Goal: Task Accomplishment & Management: Manage account settings

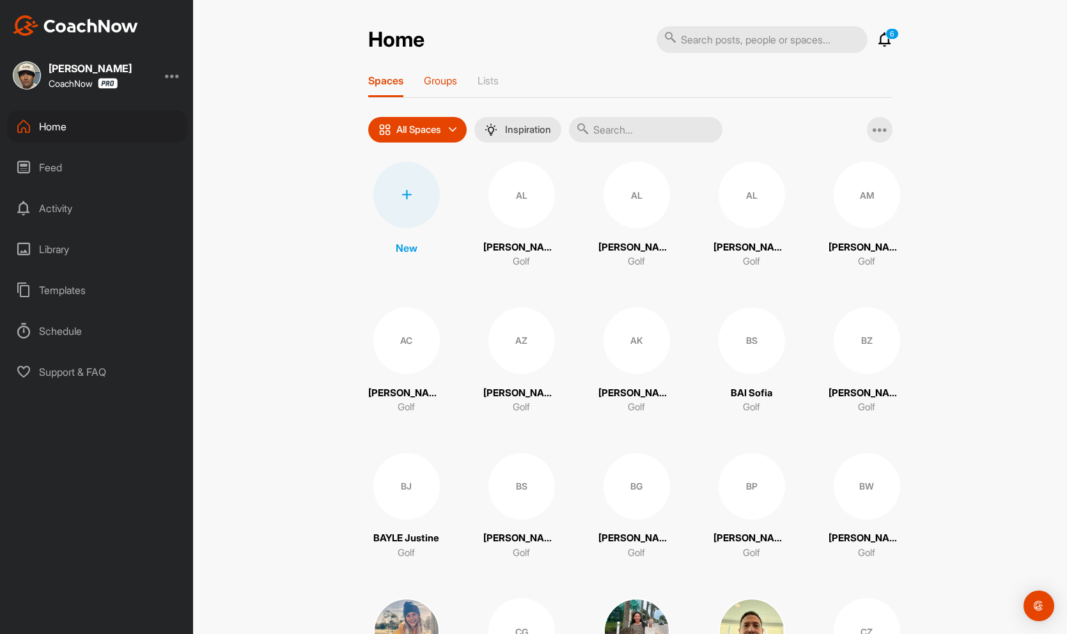
click at [432, 85] on p "Groups" at bounding box center [440, 80] width 33 height 13
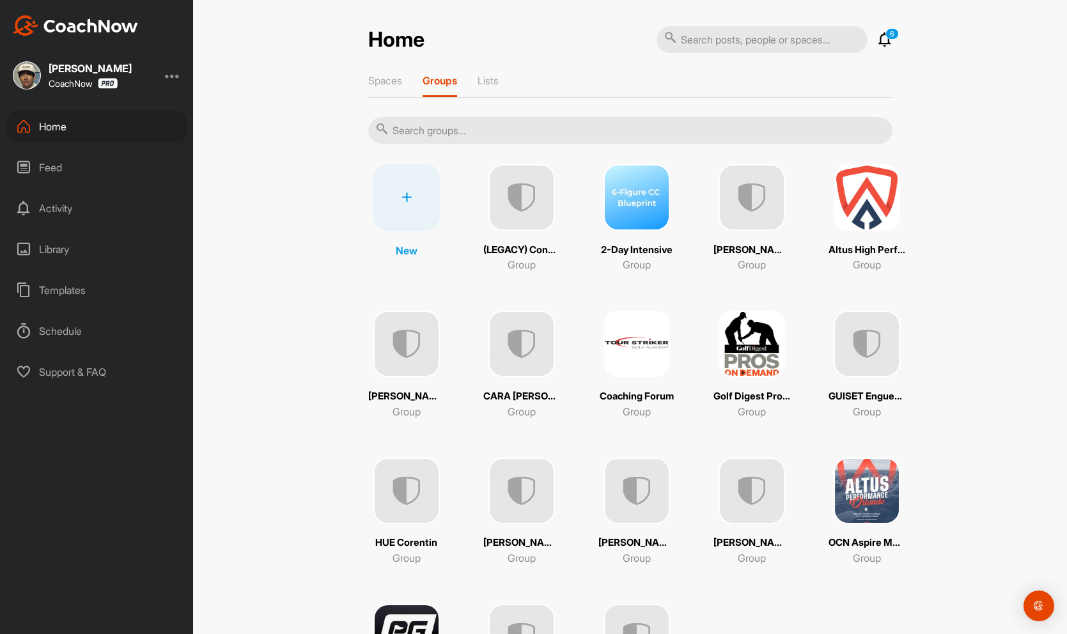
click at [516, 129] on input "text" at bounding box center [630, 130] width 524 height 27
type input "a"
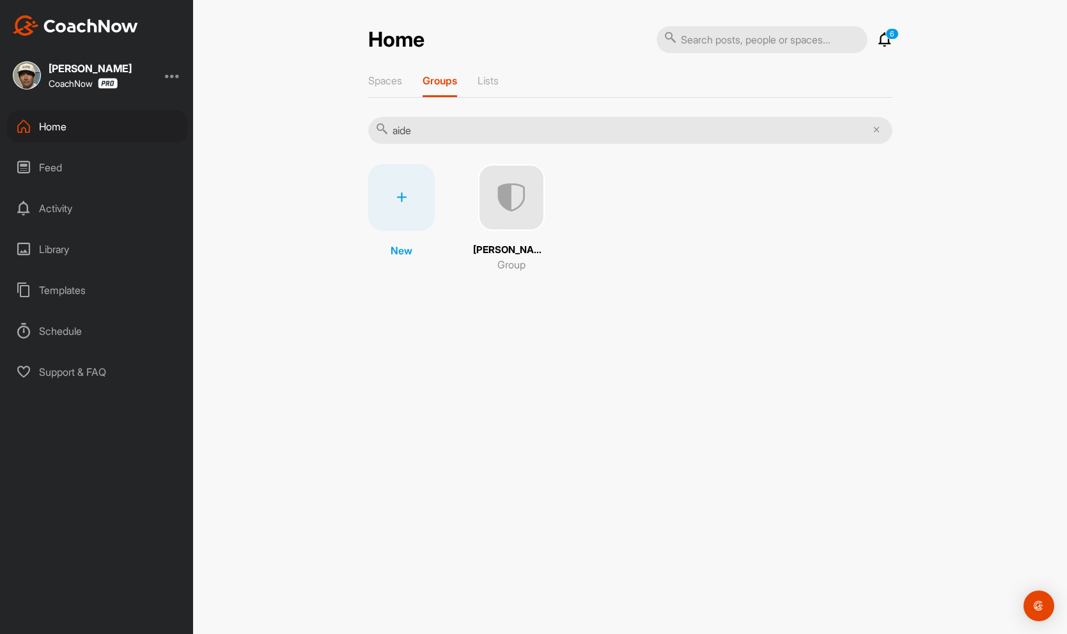
type input "aide"
click at [490, 220] on img at bounding box center [511, 197] width 66 height 66
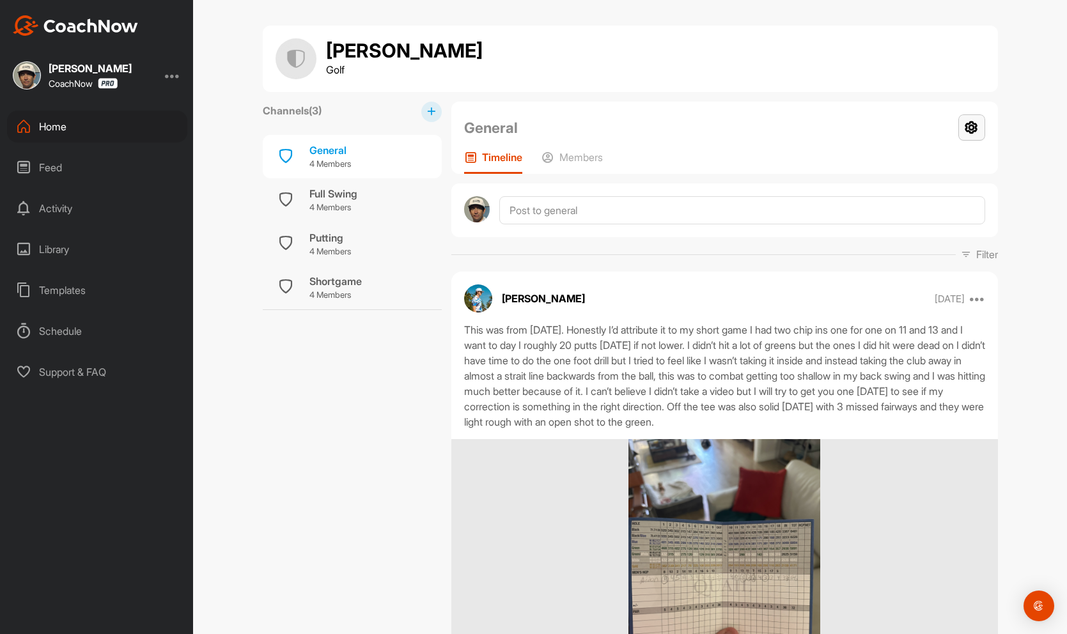
click at [973, 127] on icon at bounding box center [971, 127] width 27 height 26
click at [935, 160] on li "Group Settings" at bounding box center [933, 164] width 104 height 41
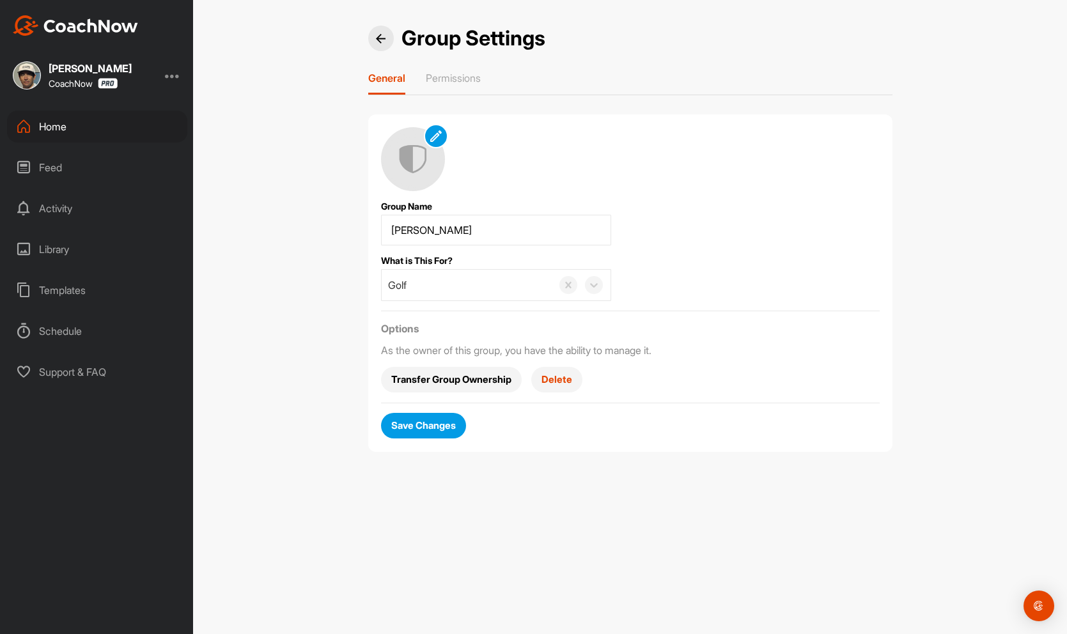
click at [385, 40] on img at bounding box center [381, 39] width 10 height 10
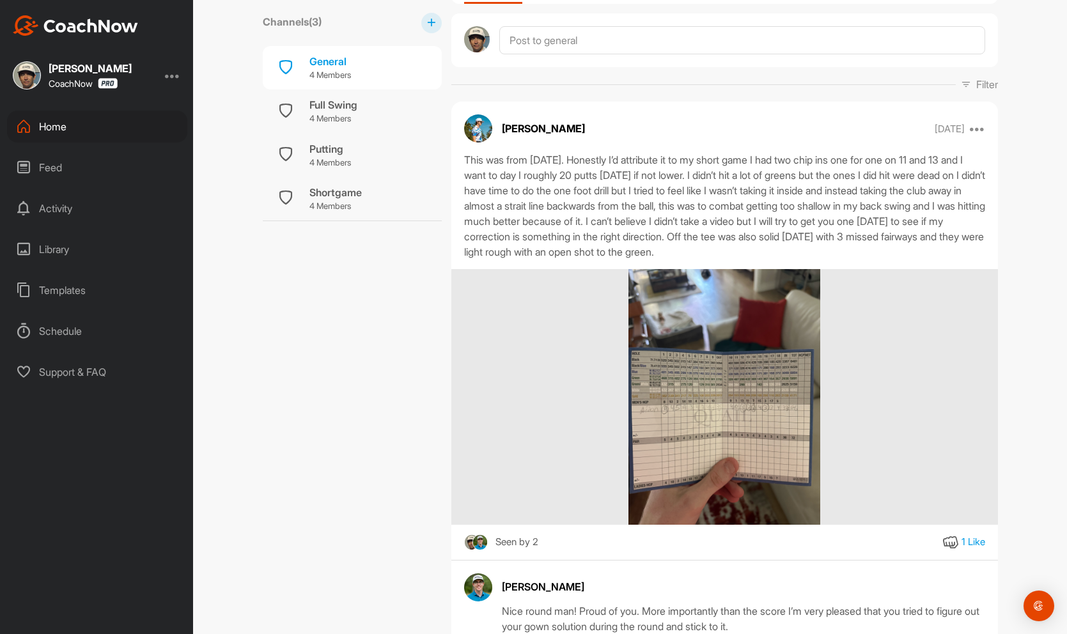
scroll to position [262, 0]
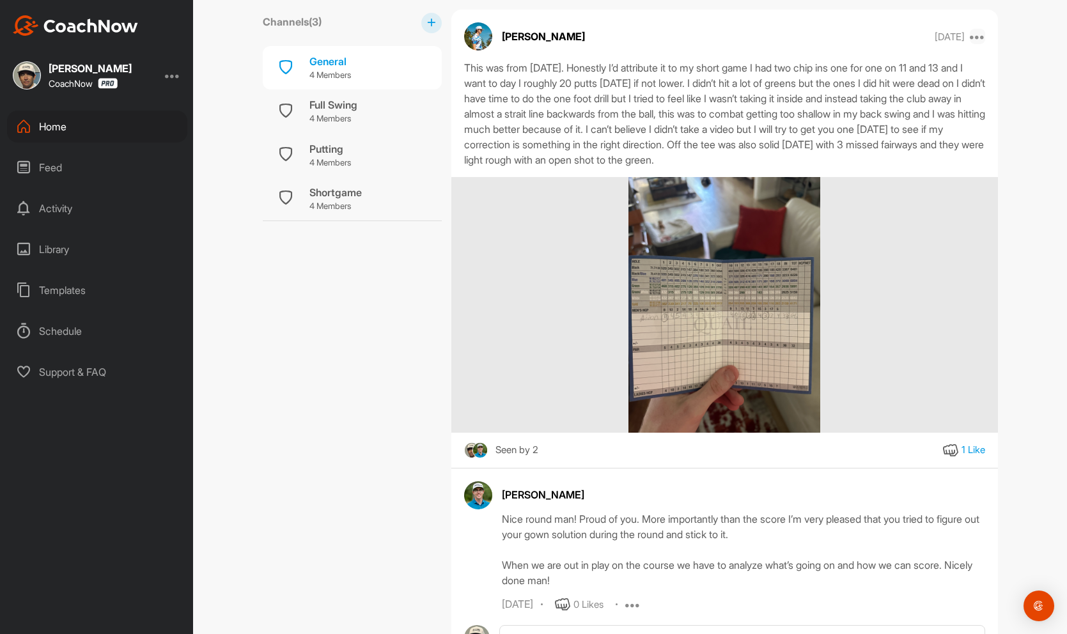
click at [979, 34] on icon at bounding box center [977, 36] width 15 height 15
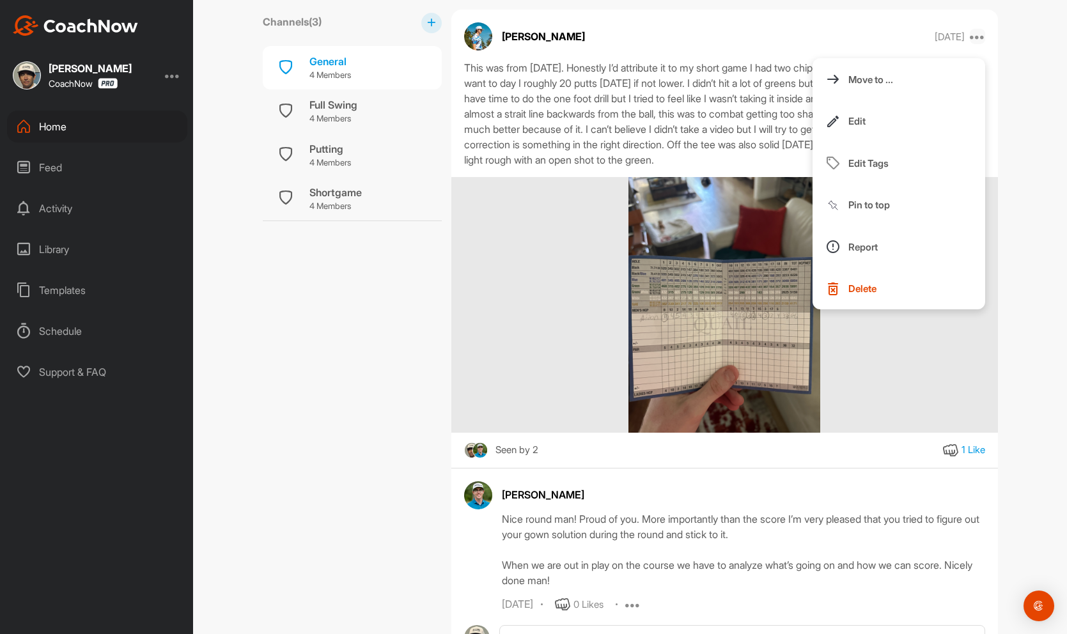
click at [979, 34] on icon at bounding box center [977, 36] width 15 height 15
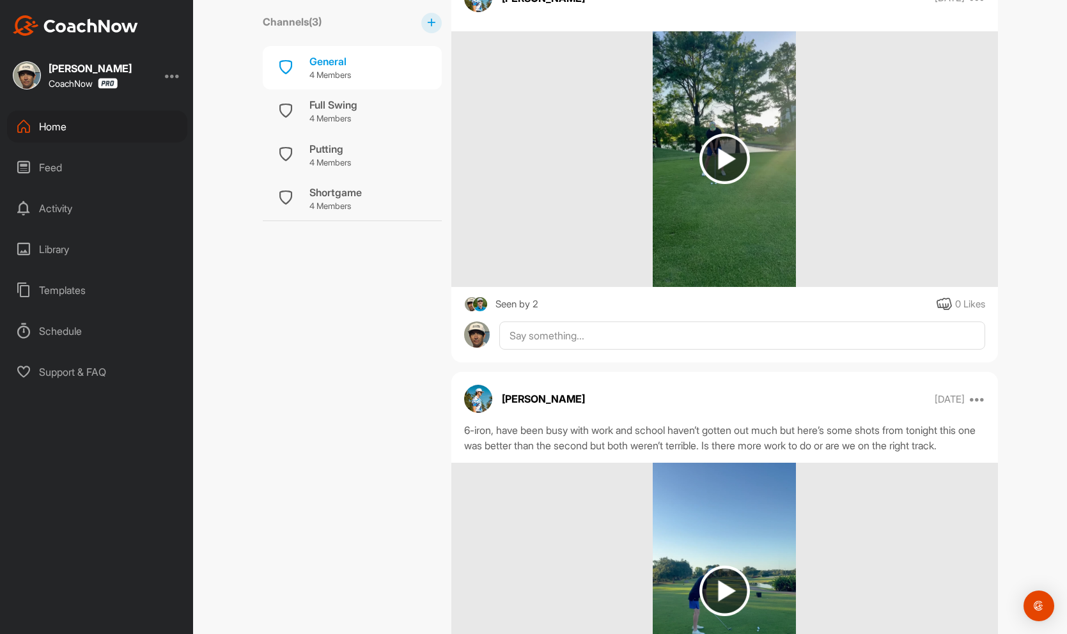
scroll to position [946, 0]
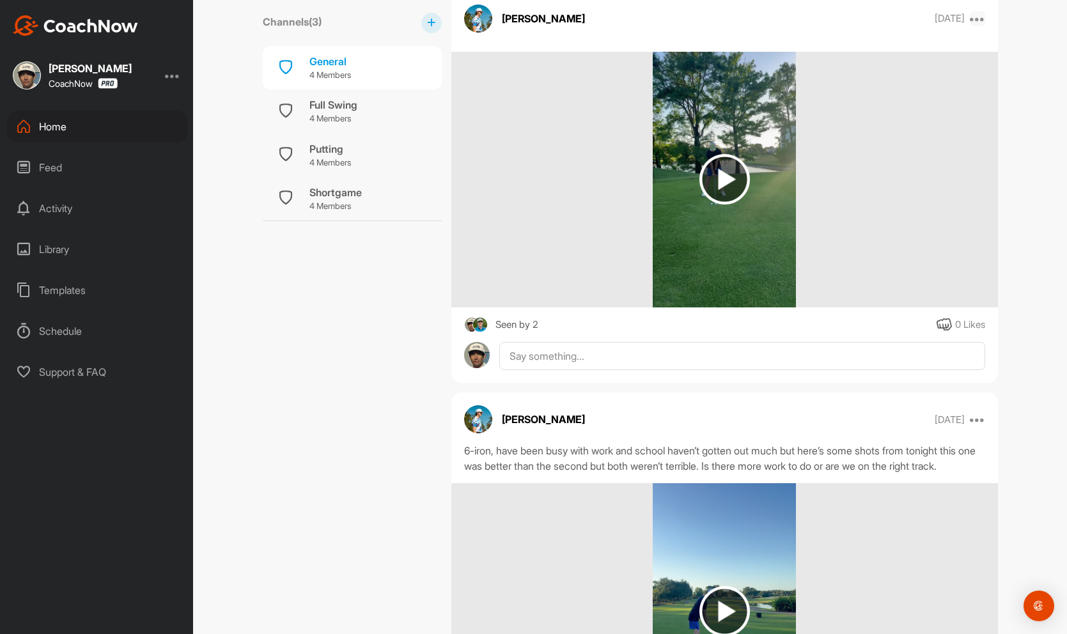
click at [973, 20] on icon at bounding box center [977, 18] width 15 height 15
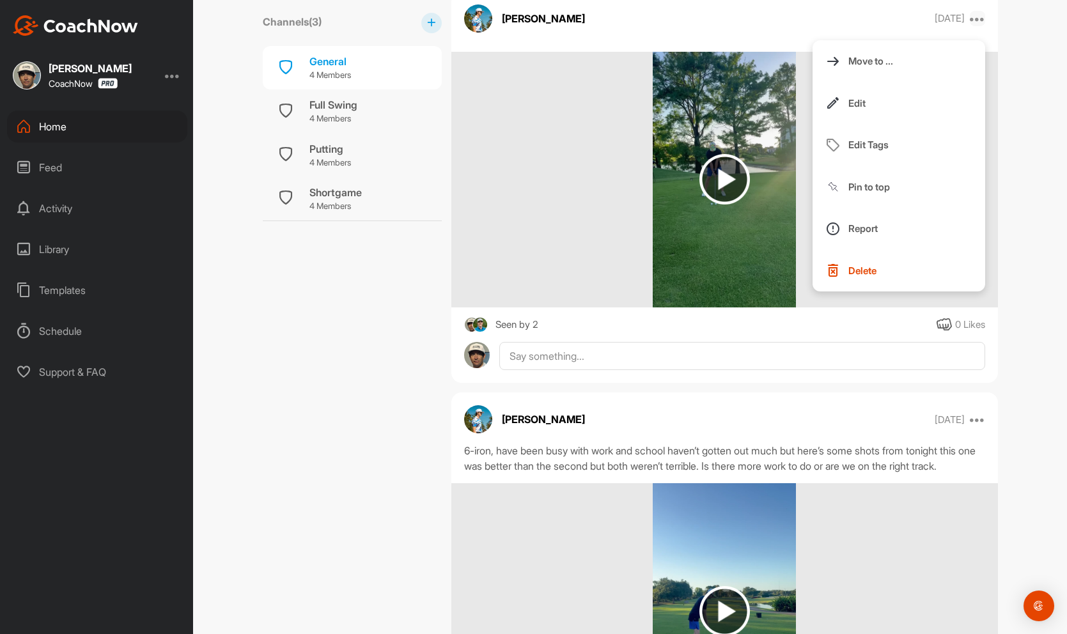
click at [973, 20] on icon at bounding box center [977, 18] width 15 height 15
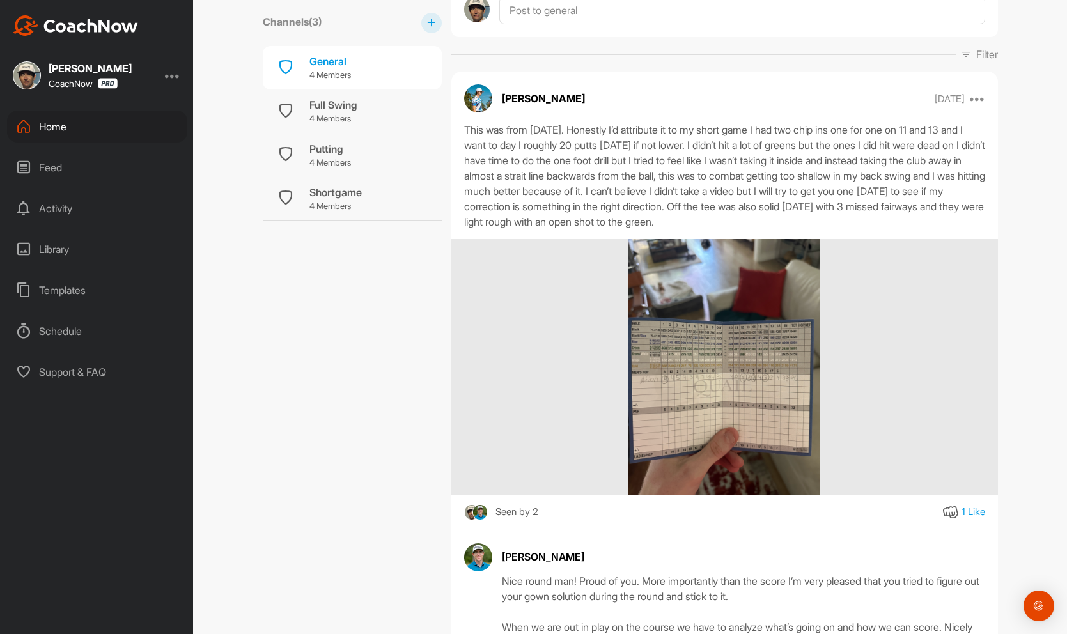
scroll to position [0, 0]
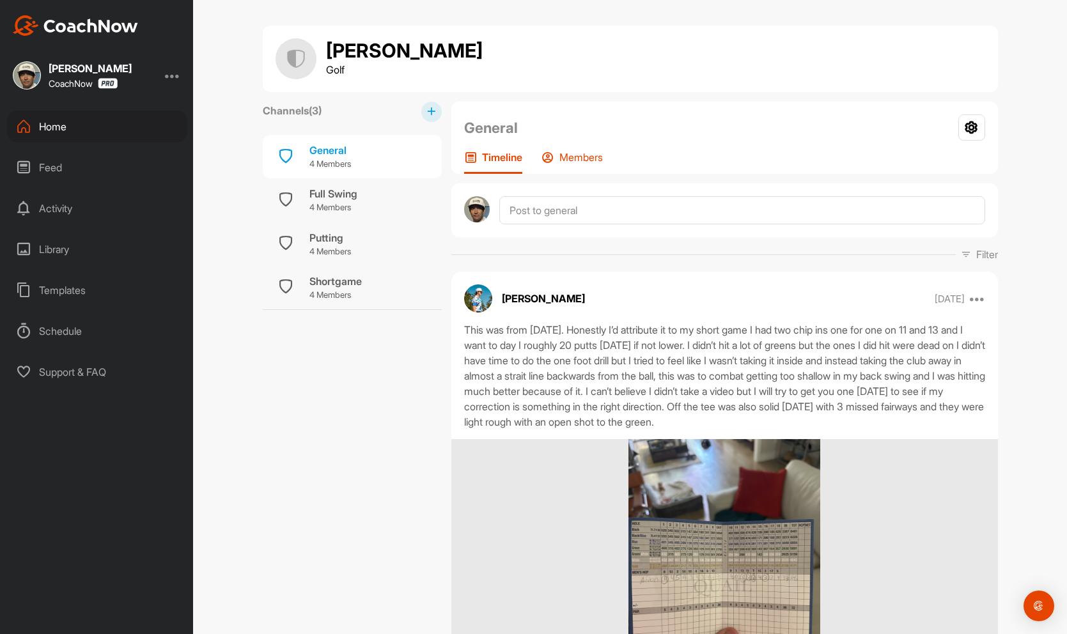
click at [584, 155] on p "Members" at bounding box center [580, 157] width 43 height 13
